Goal: Find specific page/section: Find specific page/section

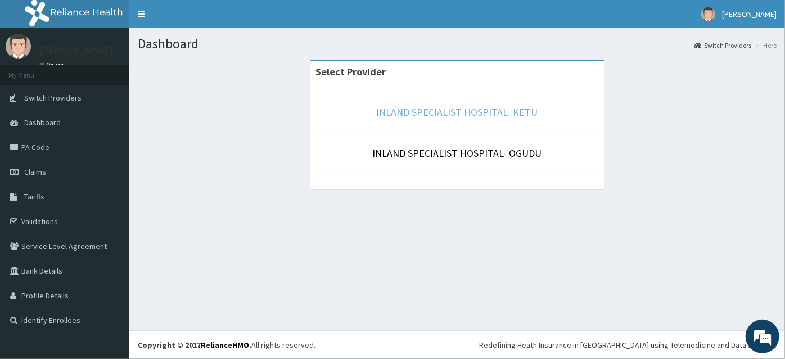
click at [493, 113] on link "INLAND SPECIALIST HOSPITAL- KETU" at bounding box center [457, 112] width 161 height 13
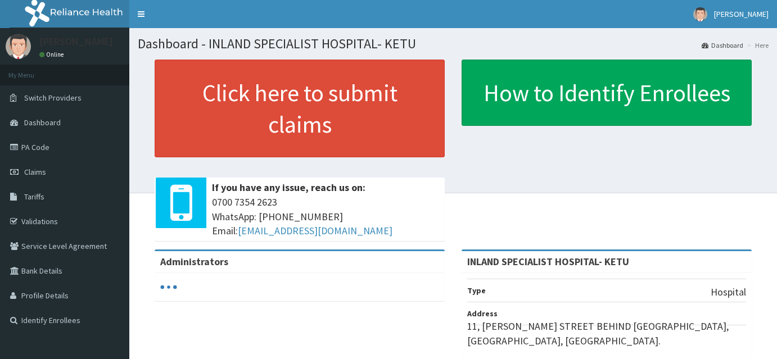
click at [35, 198] on span "Tariffs" at bounding box center [34, 197] width 20 height 10
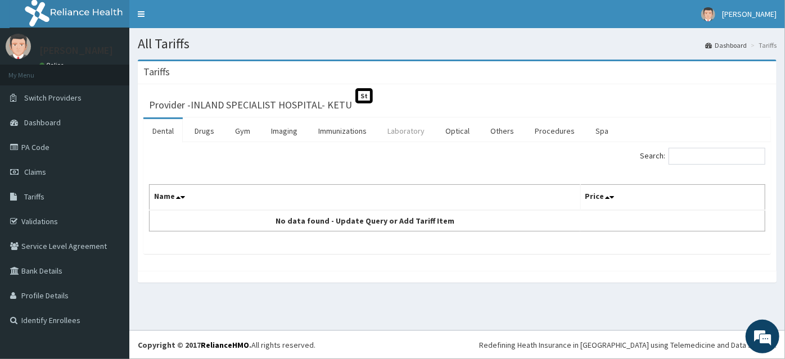
click at [396, 133] on link "Laboratory" at bounding box center [405, 131] width 55 height 24
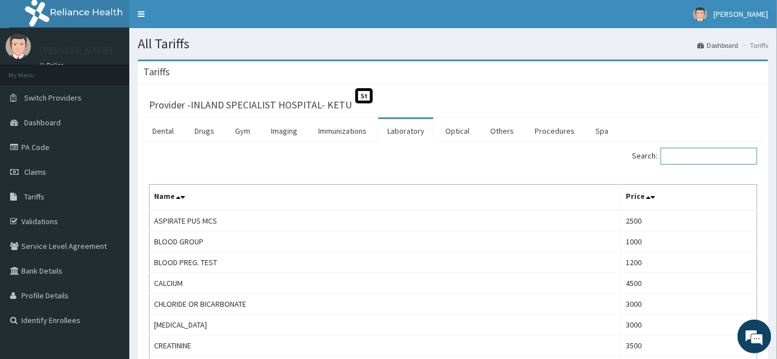
click at [688, 154] on input "Search:" at bounding box center [709, 156] width 97 height 17
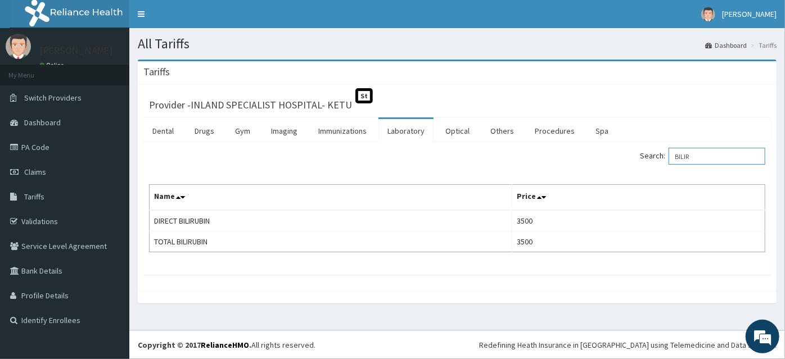
type input "BILIR"
click at [42, 148] on link "PA Code" at bounding box center [64, 147] width 129 height 25
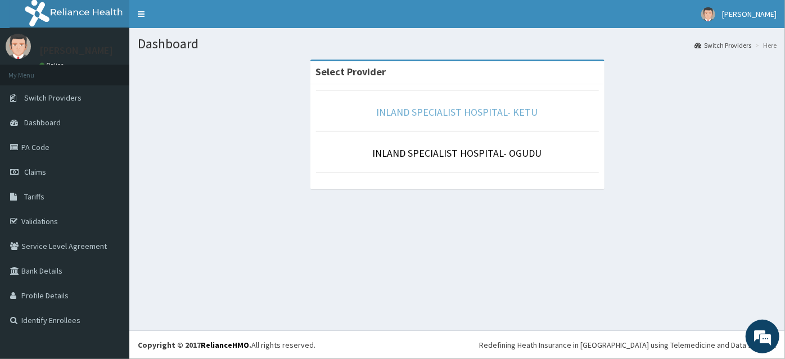
click at [430, 112] on link "INLAND SPECIALIST HOSPITAL- KETU" at bounding box center [457, 112] width 161 height 13
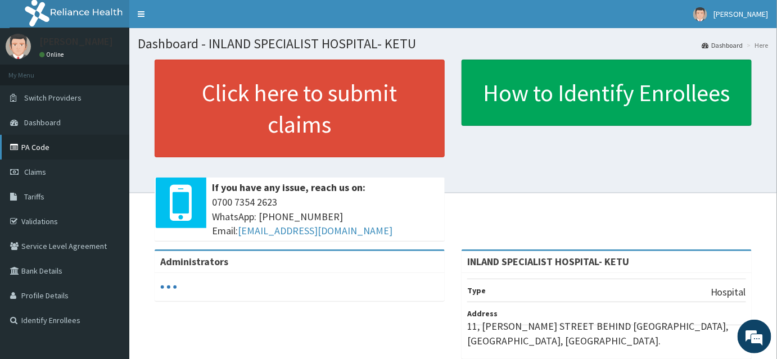
click at [38, 145] on link "PA Code" at bounding box center [64, 147] width 129 height 25
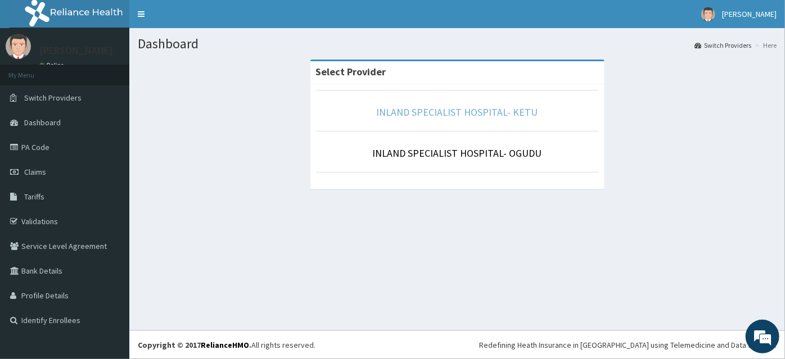
click at [429, 106] on link "INLAND SPECIALIST HOSPITAL- KETU" at bounding box center [457, 112] width 161 height 13
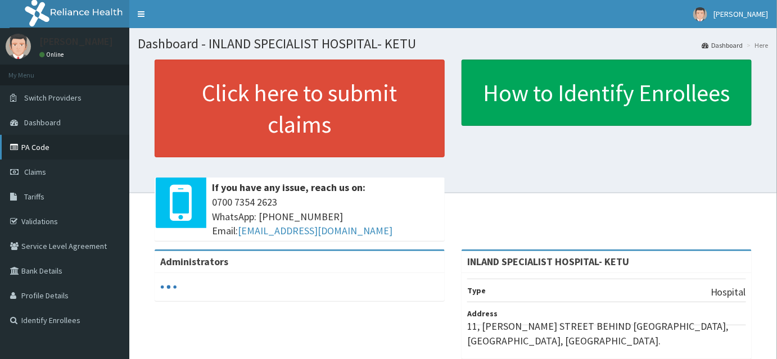
click at [43, 148] on link "PA Code" at bounding box center [64, 147] width 129 height 25
